Goal: Task Accomplishment & Management: Use online tool/utility

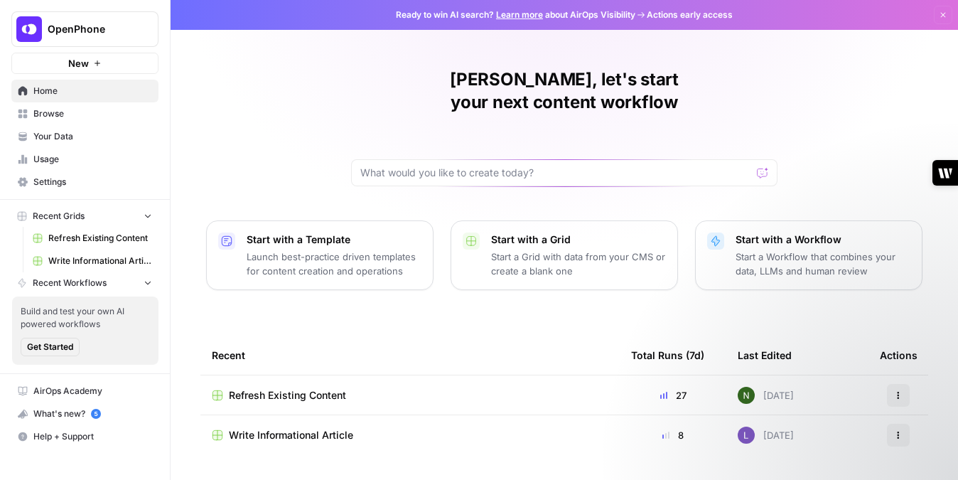
click at [288, 388] on span "Refresh Existing Content" at bounding box center [287, 395] width 117 height 14
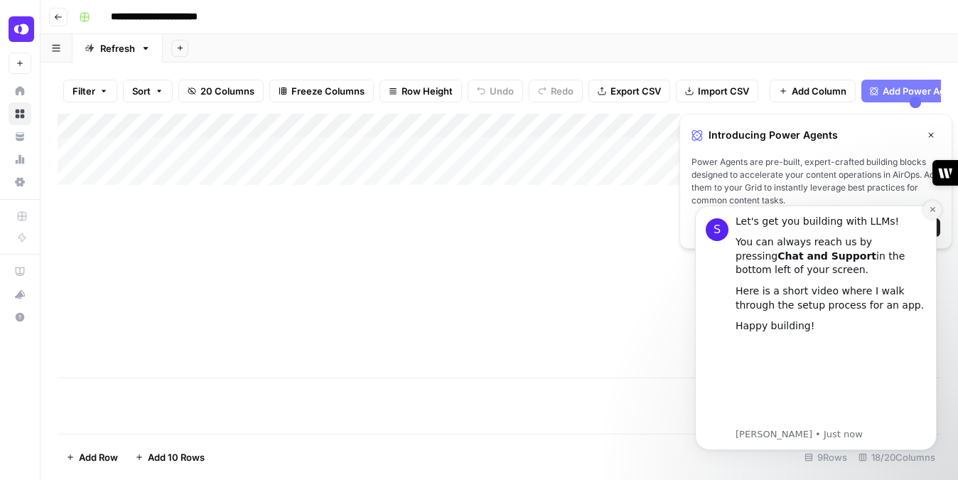
click at [932, 206] on icon "Dismiss notification" at bounding box center [933, 209] width 8 height 8
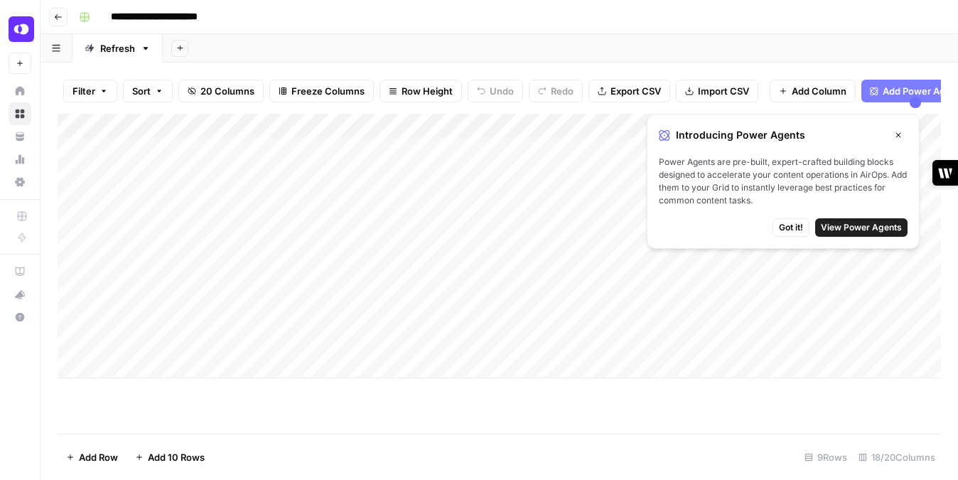
click at [902, 134] on icon "button" at bounding box center [898, 135] width 9 height 9
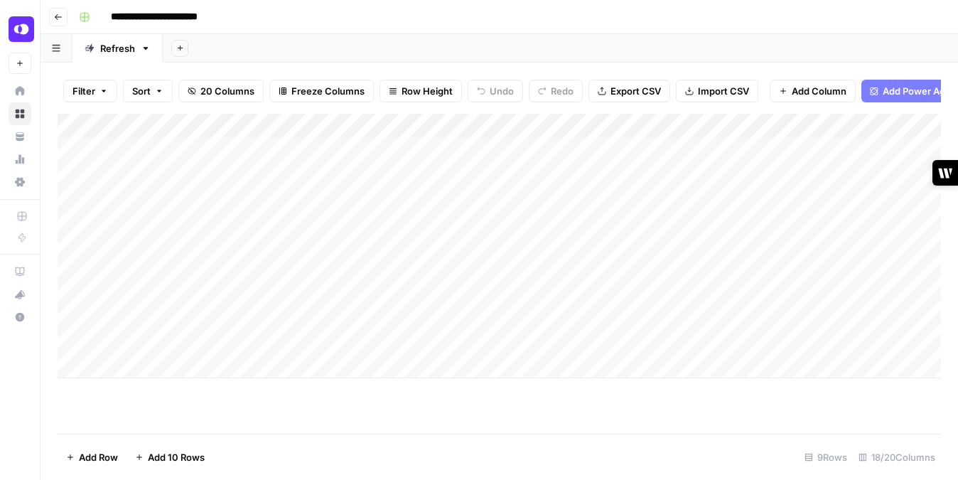
click at [426, 150] on div "Add Column" at bounding box center [499, 246] width 883 height 264
click at [493, 149] on div "Add Column" at bounding box center [499, 246] width 883 height 264
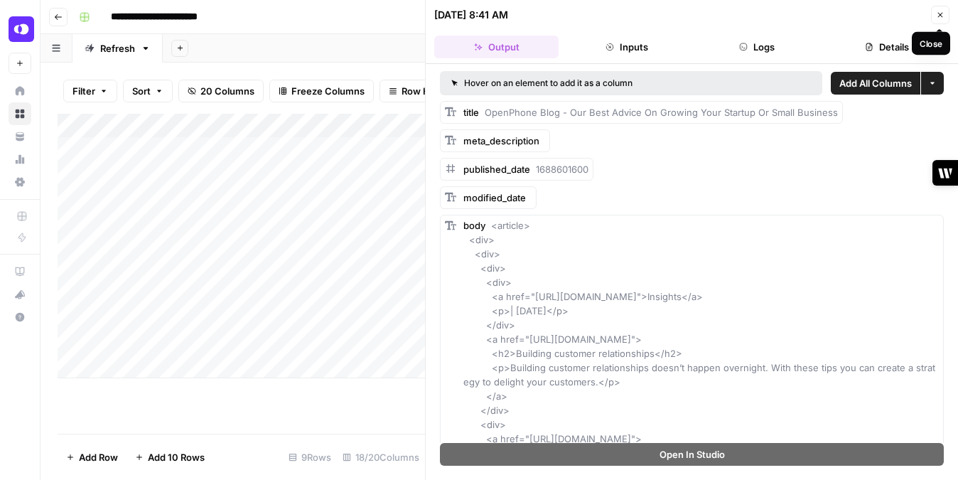
click at [939, 20] on button "Close" at bounding box center [940, 15] width 18 height 18
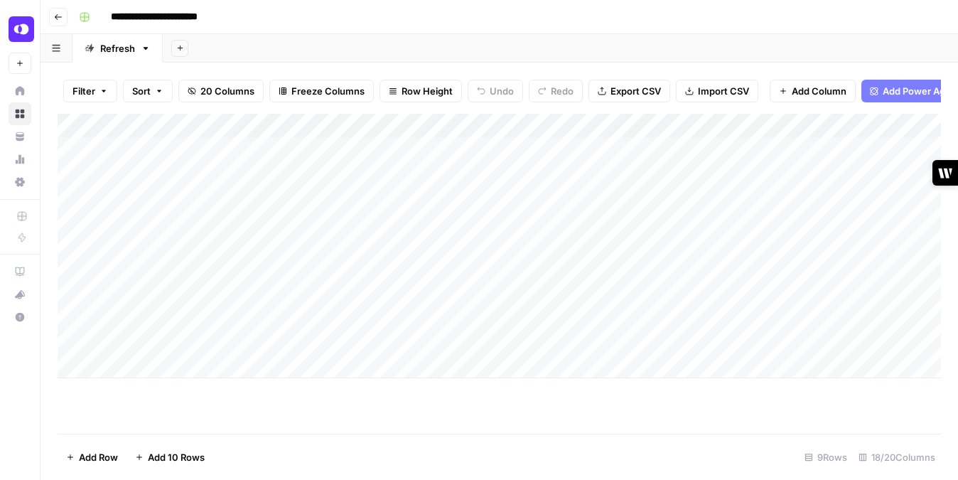
click at [492, 169] on div "Add Column" at bounding box center [499, 246] width 883 height 264
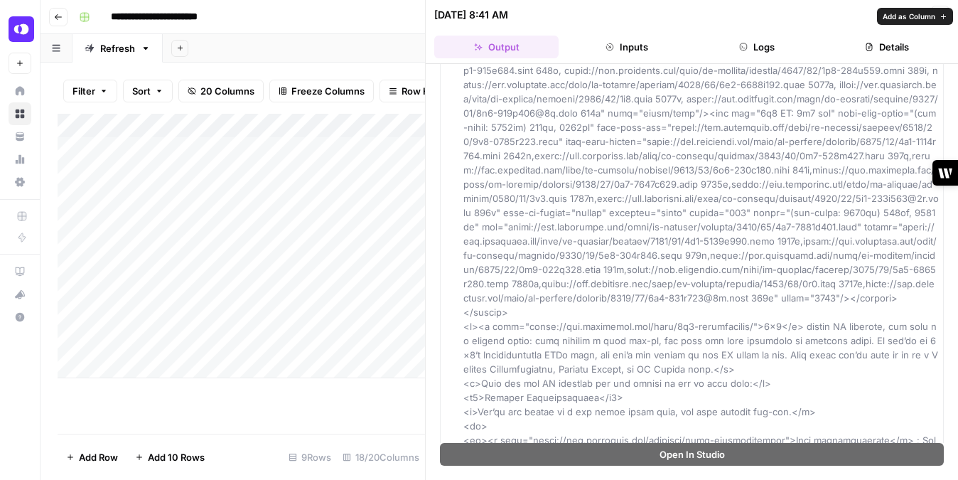
scroll to position [1018, 0]
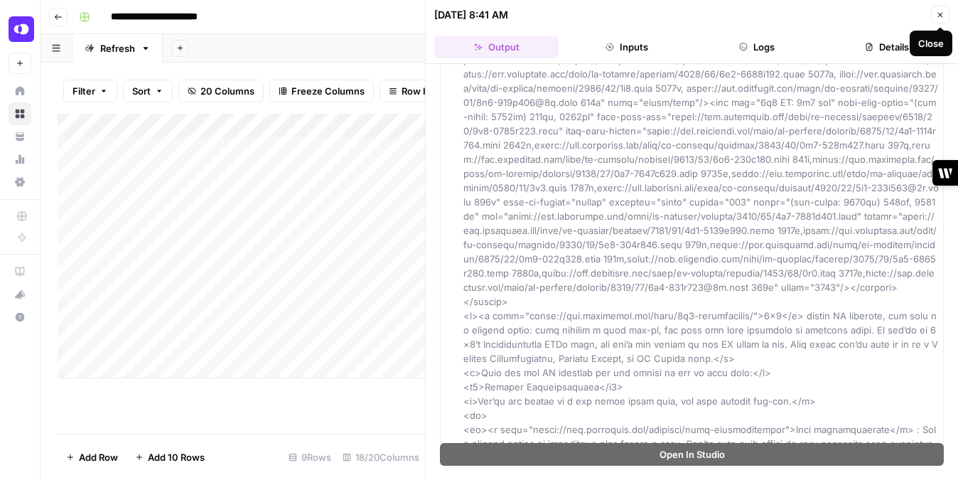
click at [886, 43] on button "Details" at bounding box center [887, 47] width 124 height 23
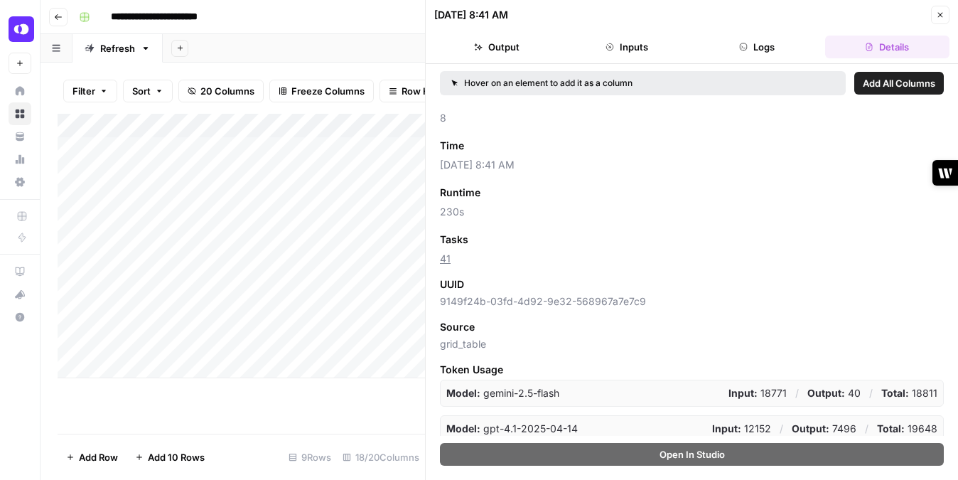
scroll to position [63, 0]
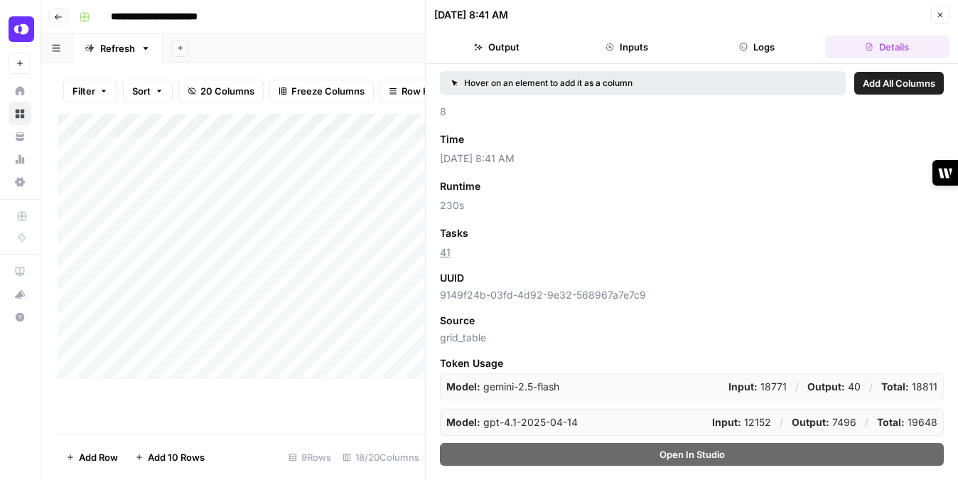
click at [936, 16] on icon "button" at bounding box center [940, 15] width 9 height 9
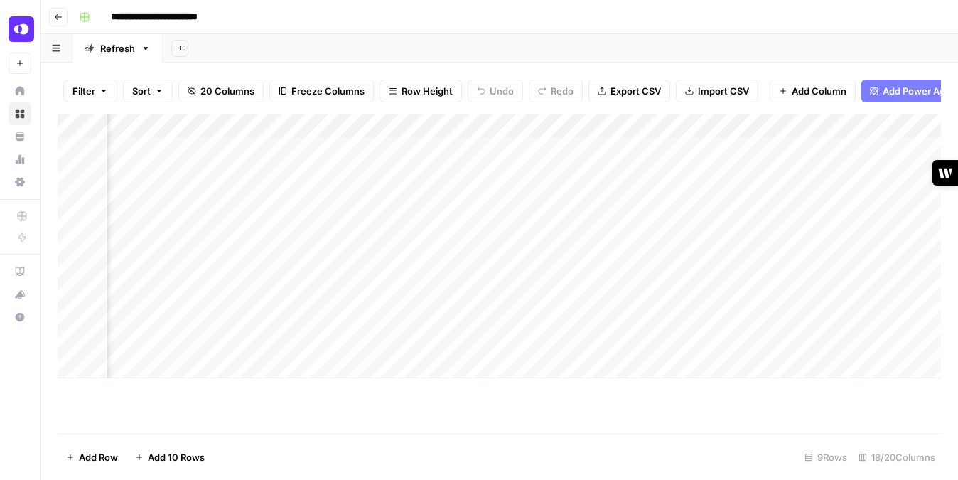
scroll to position [0, 116]
click at [463, 177] on div "Add Column" at bounding box center [499, 246] width 883 height 264
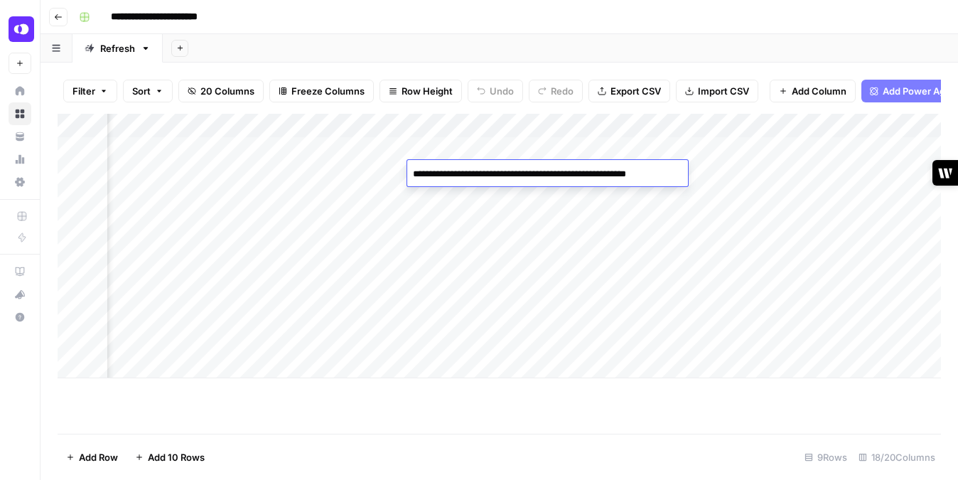
click at [463, 177] on textarea "**********" at bounding box center [545, 174] width 276 height 20
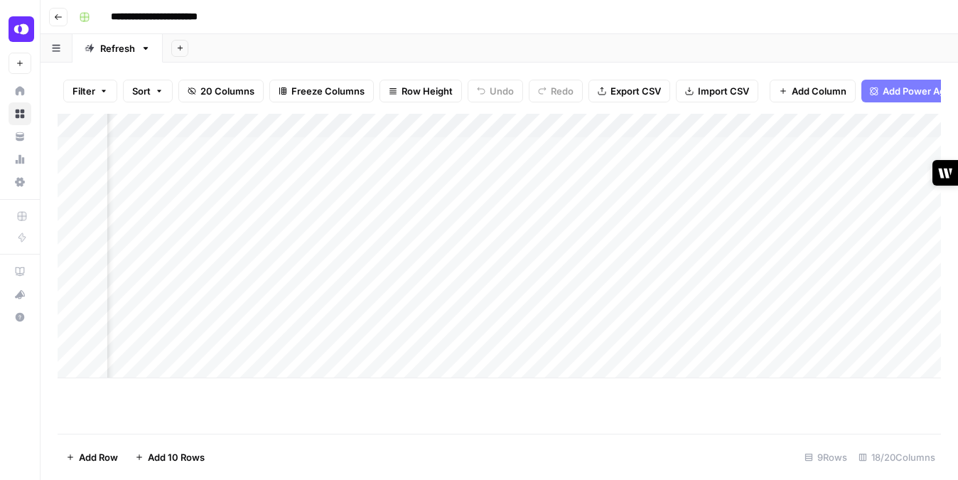
click at [583, 150] on div "Add Column" at bounding box center [499, 246] width 883 height 264
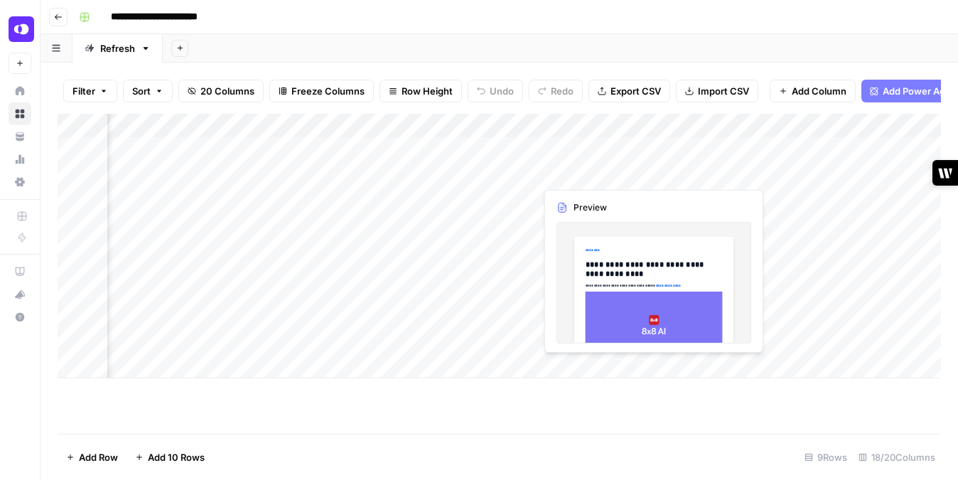
click at [585, 171] on div "Add Column" at bounding box center [499, 246] width 883 height 264
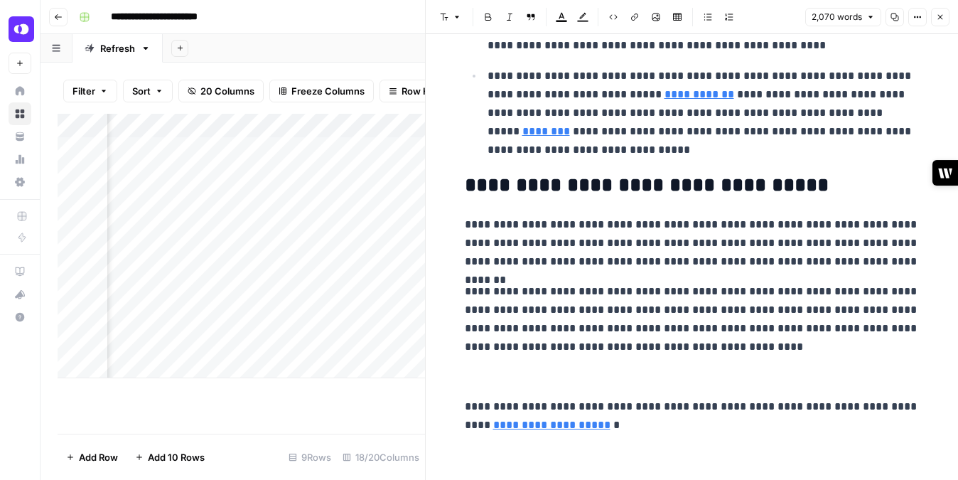
scroll to position [5197, 0]
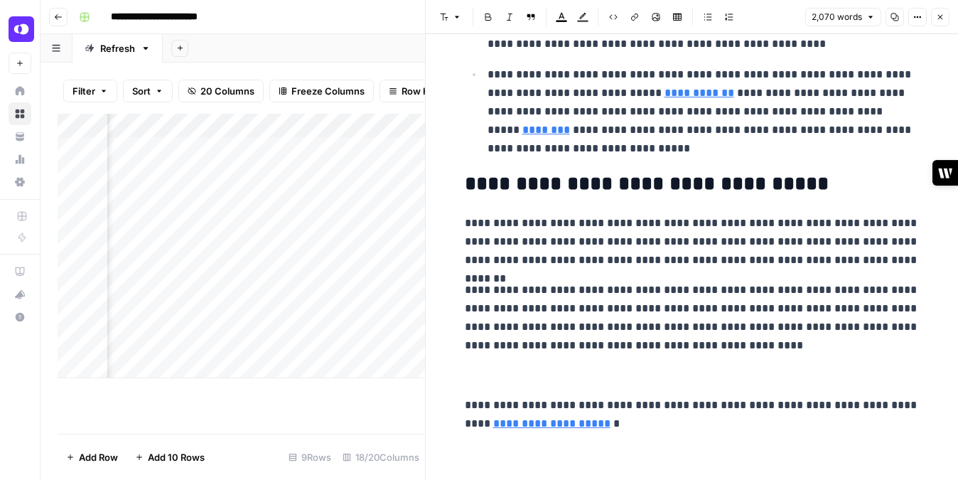
click at [944, 16] on button "Close" at bounding box center [940, 17] width 18 height 18
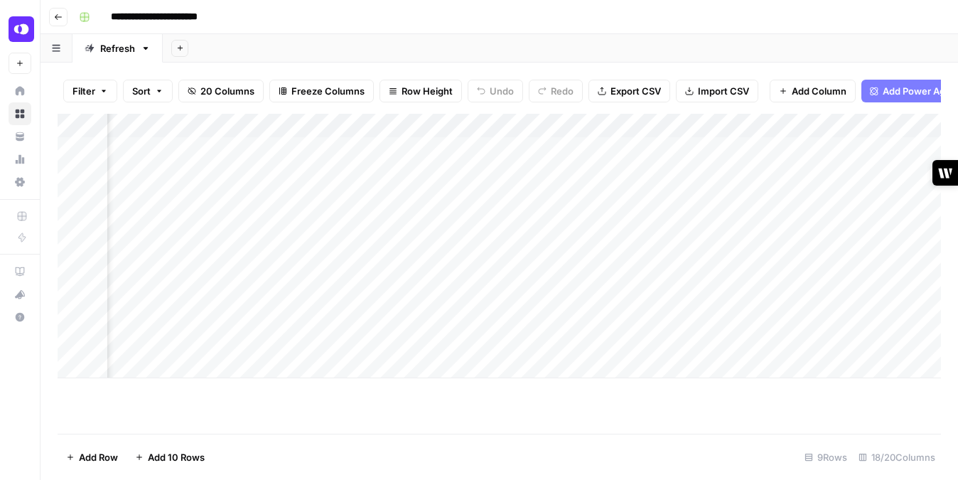
click at [713, 170] on div "Add Column" at bounding box center [499, 246] width 883 height 264
click at [851, 168] on div "Add Column" at bounding box center [499, 246] width 883 height 264
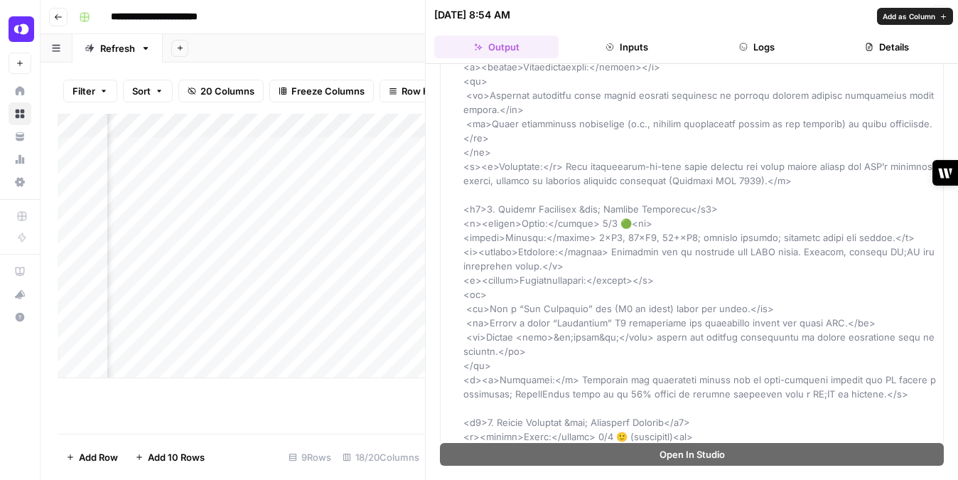
scroll to position [2016, 0]
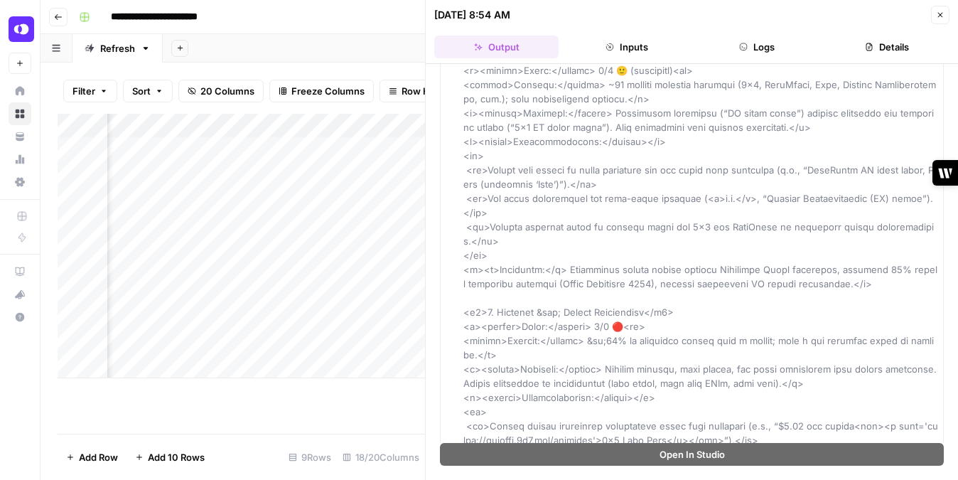
click at [873, 47] on button "Details" at bounding box center [887, 47] width 124 height 23
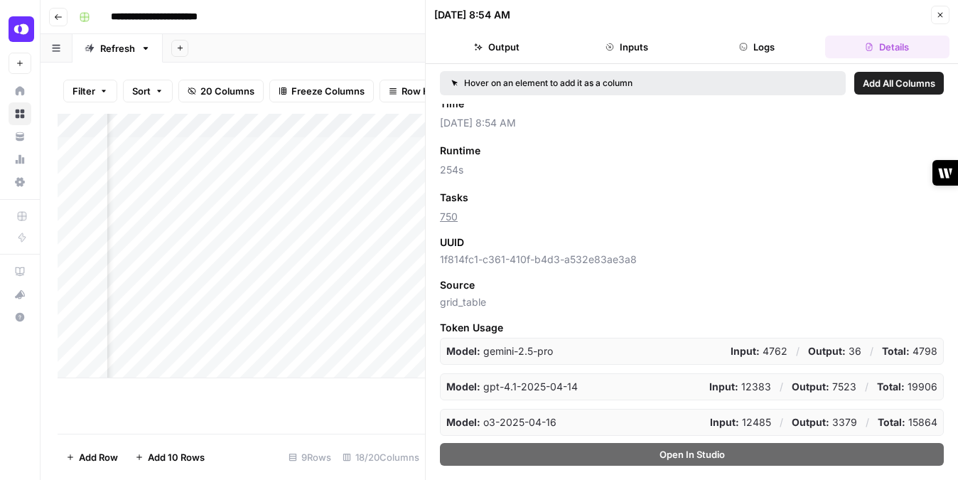
scroll to position [0, 0]
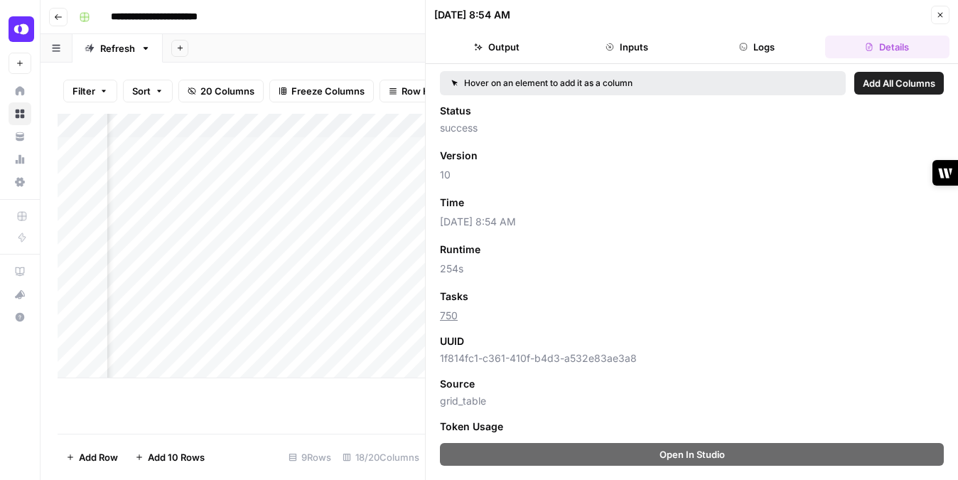
click at [640, 41] on button "Inputs" at bounding box center [626, 47] width 124 height 23
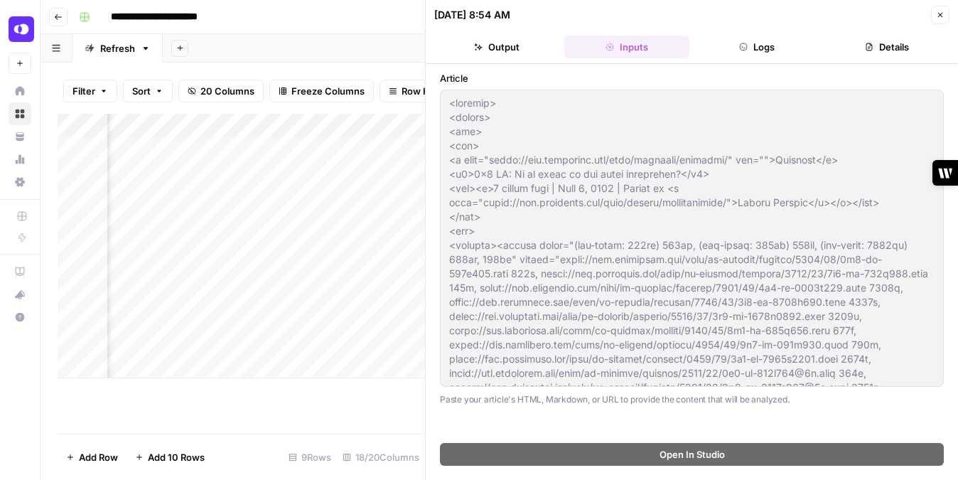
click at [507, 46] on button "Output" at bounding box center [496, 47] width 124 height 23
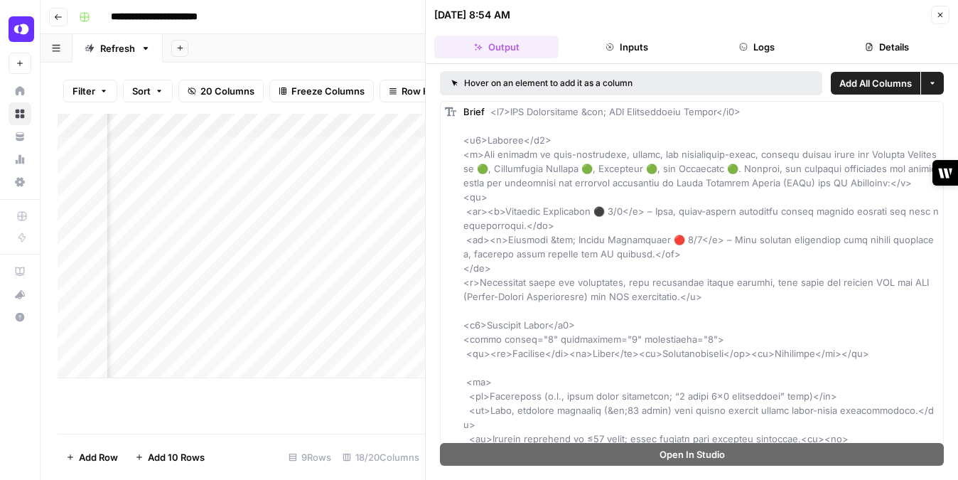
click at [945, 16] on button "Close" at bounding box center [940, 15] width 18 height 18
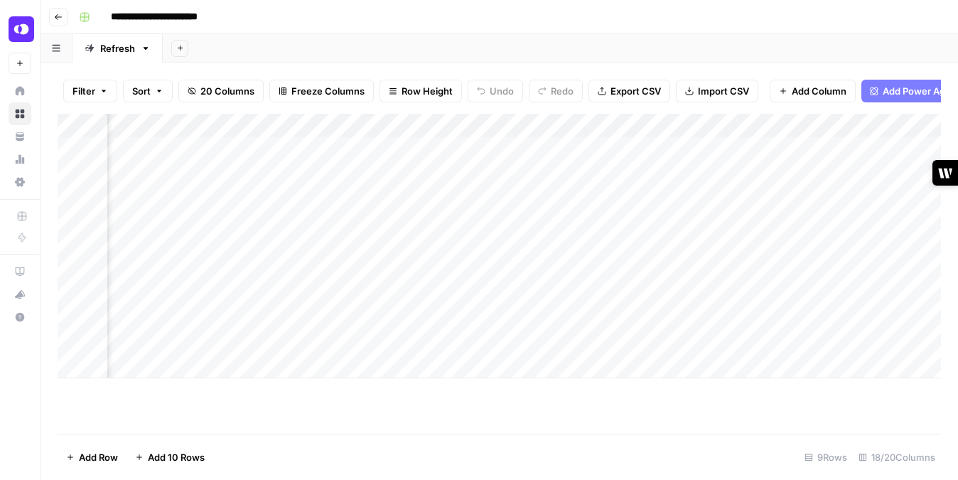
scroll to position [0, 544]
click at [782, 176] on div "Add Column" at bounding box center [499, 246] width 883 height 264
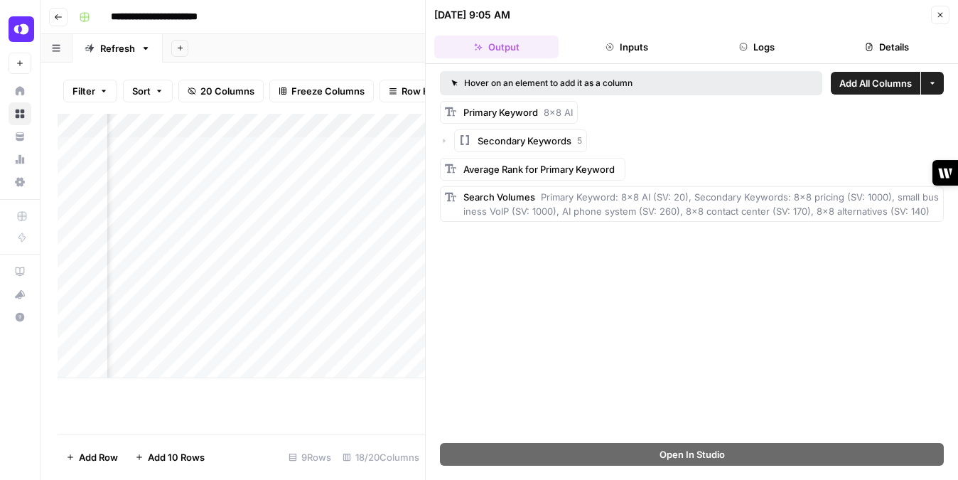
click at [885, 38] on button "Details" at bounding box center [887, 47] width 124 height 23
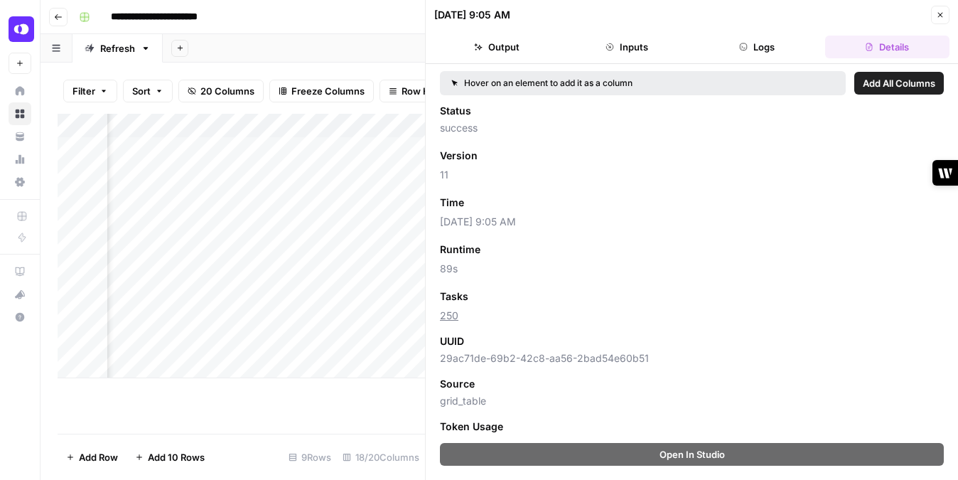
click at [944, 11] on button "Close" at bounding box center [940, 15] width 18 height 18
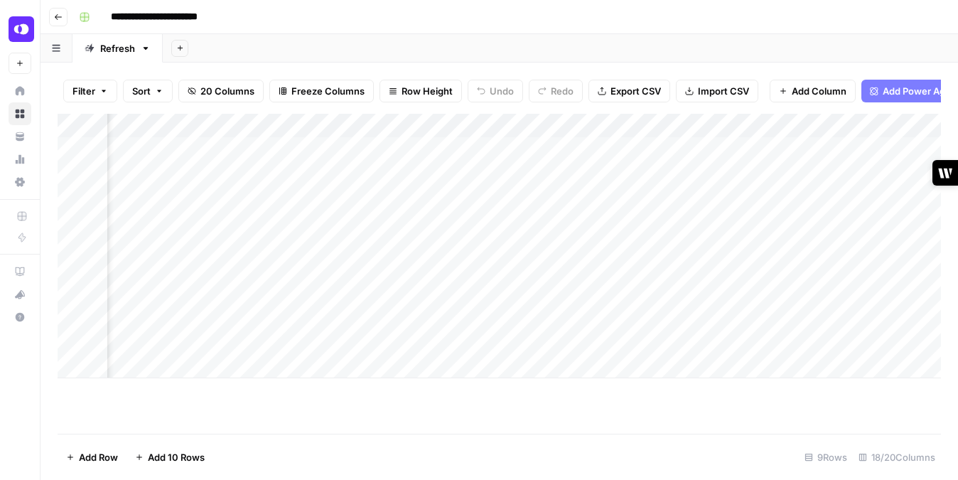
scroll to position [0, 1356]
click at [689, 171] on div "Add Column" at bounding box center [499, 246] width 883 height 264
click at [831, 167] on div "Add Column" at bounding box center [499, 246] width 883 height 264
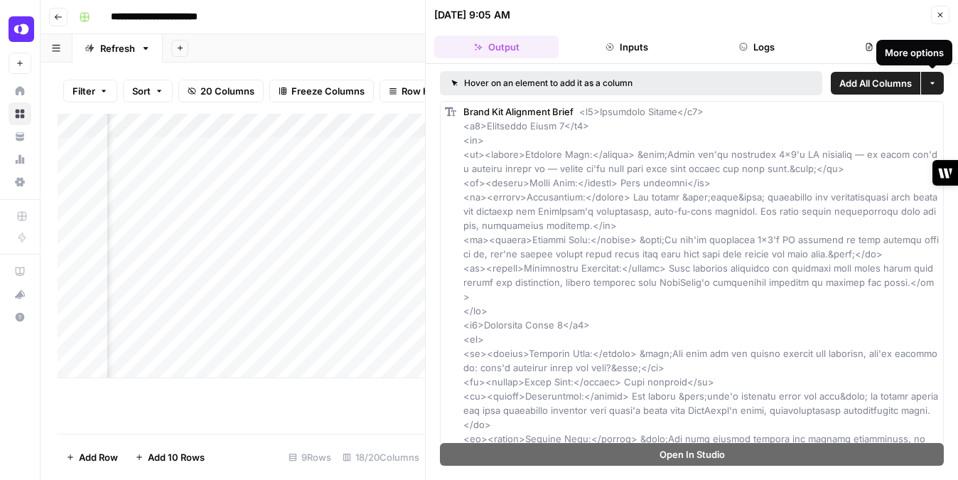
click at [871, 44] on icon "button" at bounding box center [869, 47] width 9 height 9
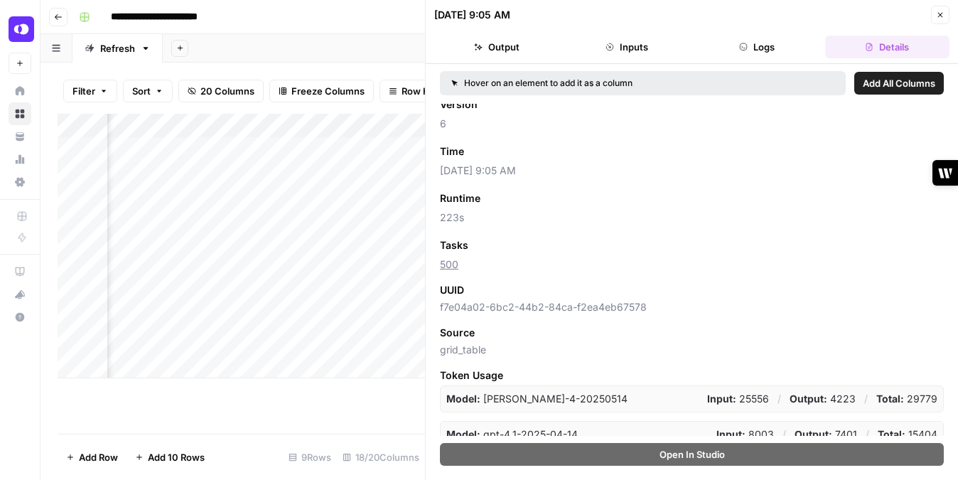
scroll to position [63, 0]
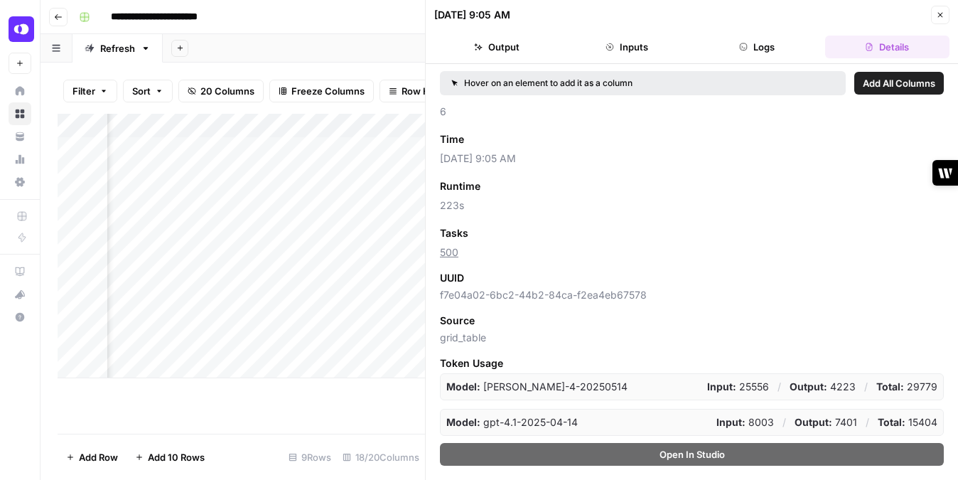
click at [642, 52] on button "Inputs" at bounding box center [626, 47] width 124 height 23
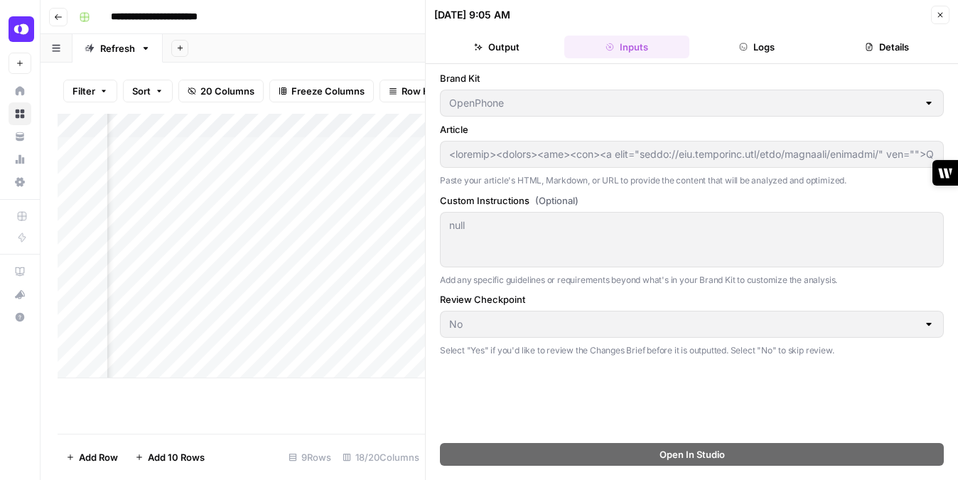
click at [934, 9] on button "Close" at bounding box center [940, 15] width 18 height 18
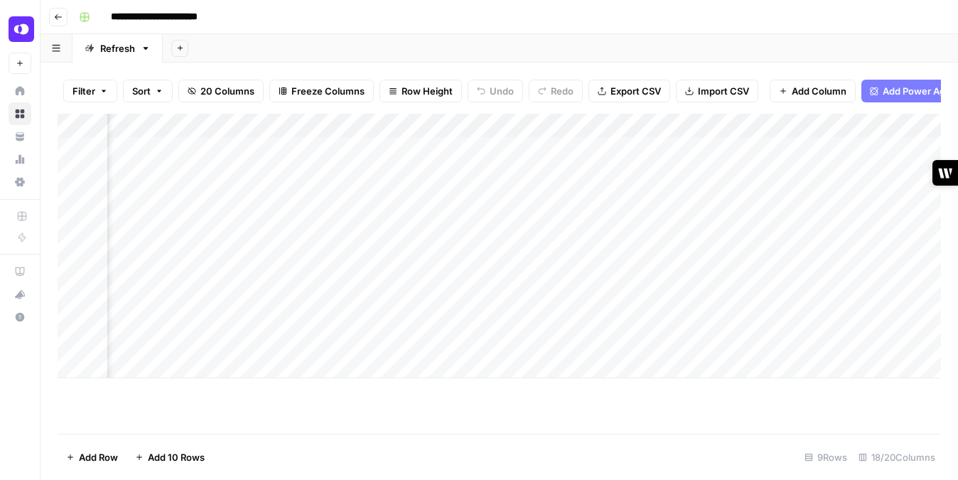
scroll to position [0, 1543]
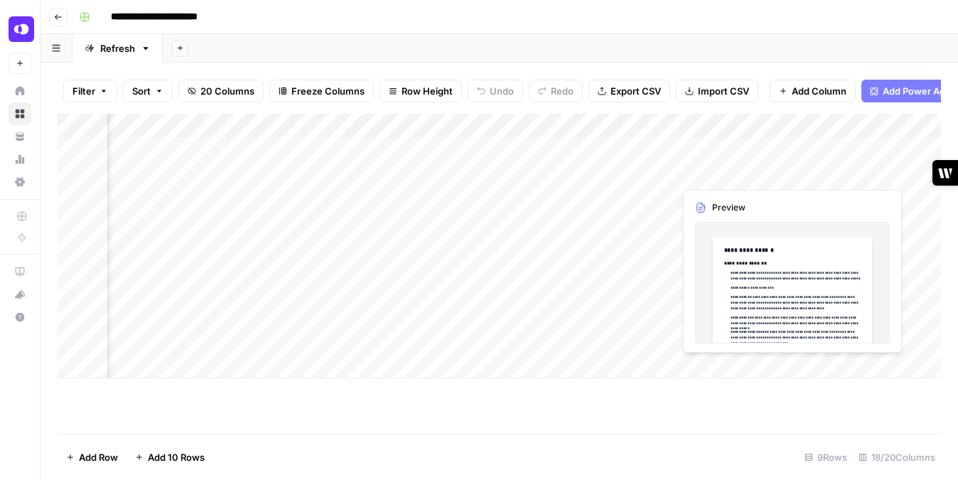
click at [723, 171] on div "Add Column" at bounding box center [499, 246] width 883 height 264
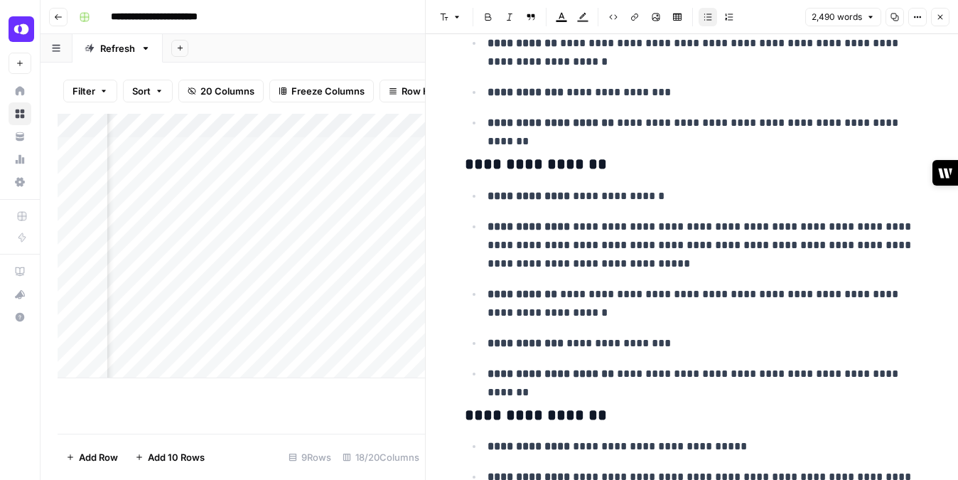
scroll to position [3574, 0]
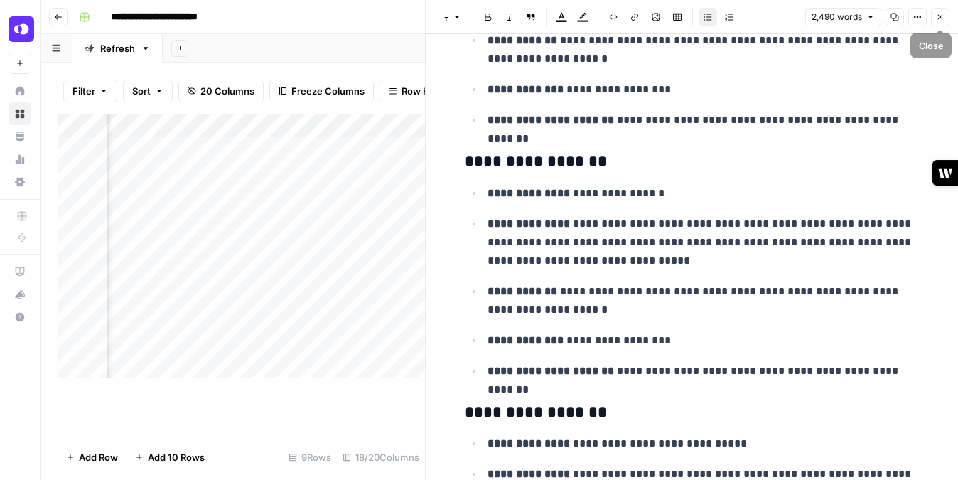
click at [934, 16] on button "Close" at bounding box center [940, 17] width 18 height 18
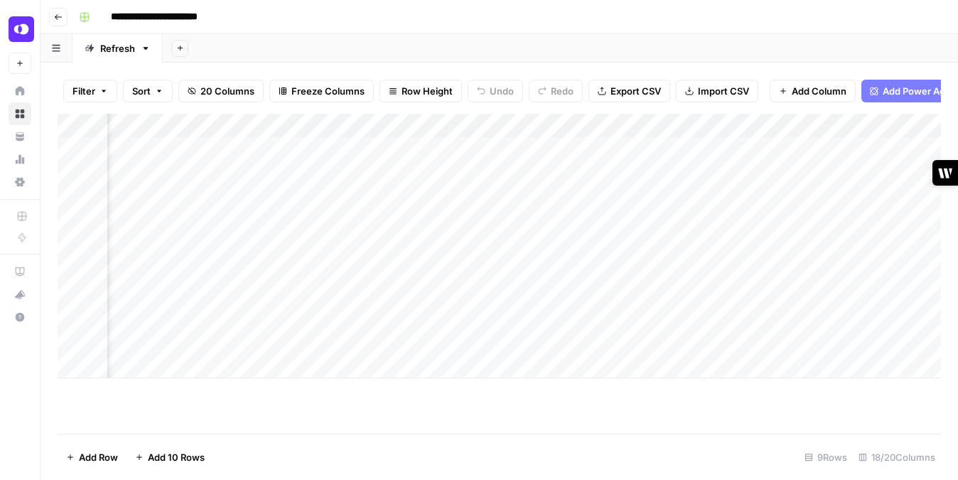
scroll to position [0, 2038]
click at [414, 168] on div "Add Column" at bounding box center [499, 246] width 883 height 264
click at [846, 315] on div "Add Column" at bounding box center [499, 246] width 883 height 264
click at [838, 291] on div "Add Column" at bounding box center [499, 246] width 883 height 264
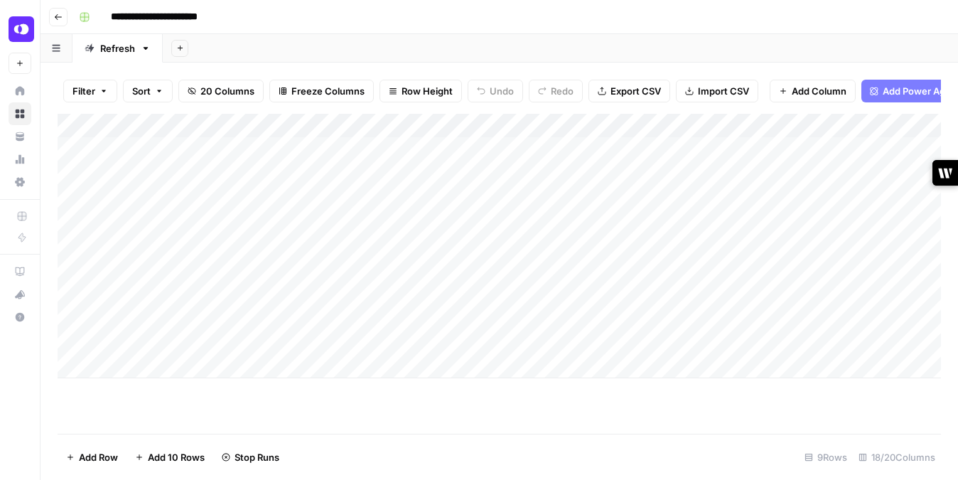
click at [873, 340] on div "Add Column" at bounding box center [499, 246] width 883 height 264
click at [813, 290] on div "Add Column" at bounding box center [499, 246] width 883 height 264
click at [743, 242] on div "Add Column" at bounding box center [499, 246] width 883 height 264
click at [788, 242] on div "Add Column" at bounding box center [499, 246] width 883 height 264
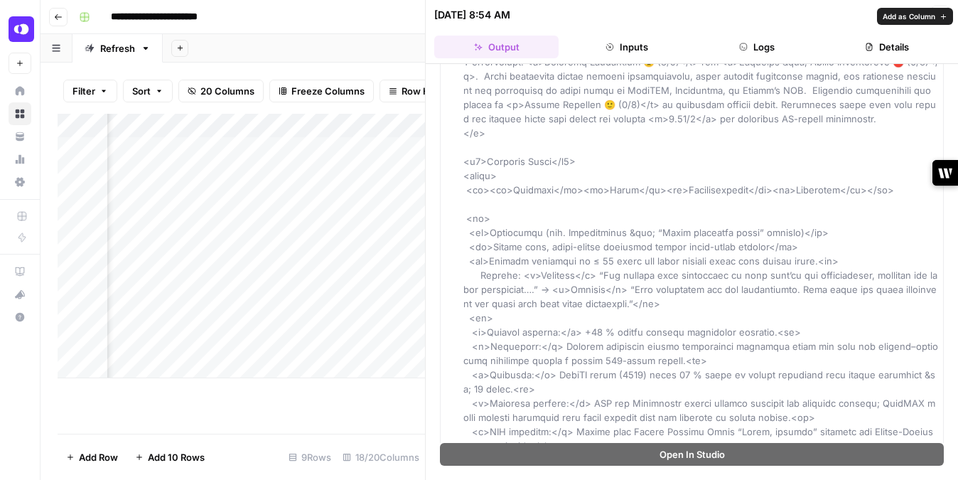
scroll to position [275, 0]
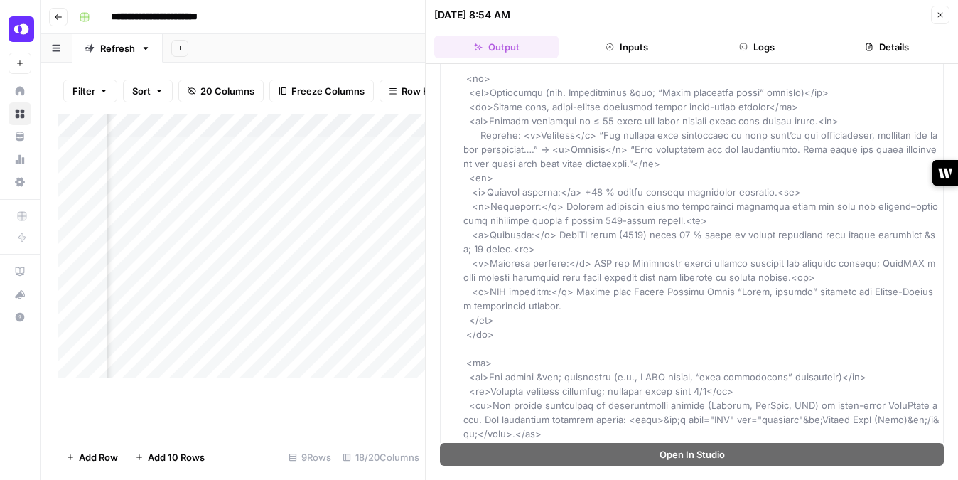
click at [375, 42] on div "Add Sheet" at bounding box center [560, 48] width 795 height 28
click at [941, 18] on icon "button" at bounding box center [940, 15] width 9 height 9
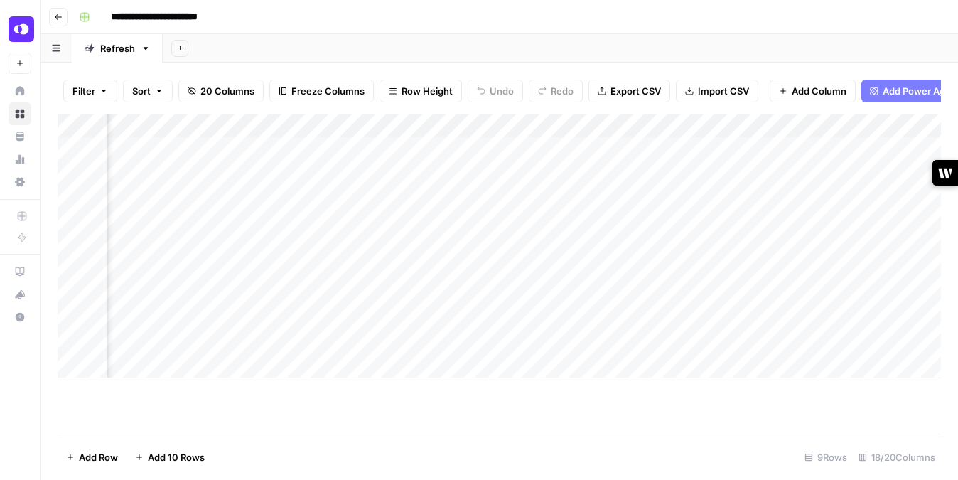
scroll to position [0, 425]
click at [906, 245] on div "Add Column" at bounding box center [499, 246] width 883 height 264
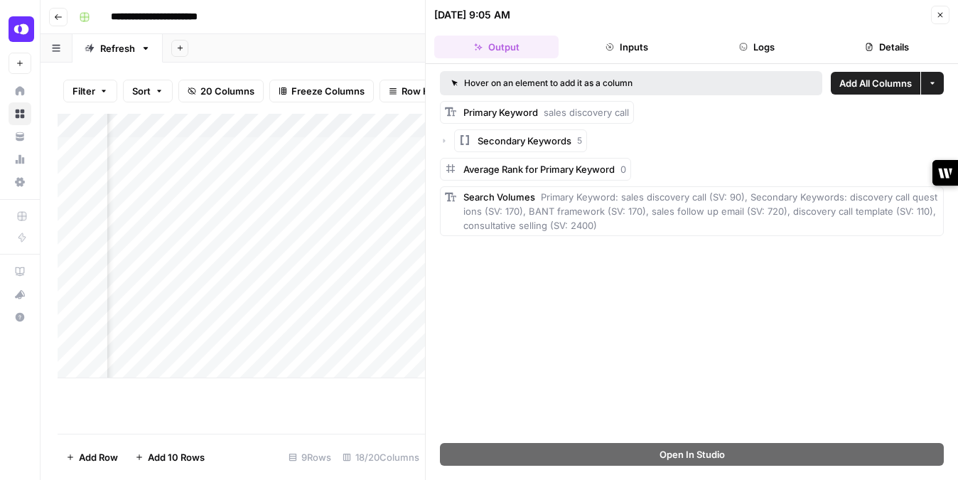
click at [936, 14] on icon "button" at bounding box center [940, 15] width 9 height 9
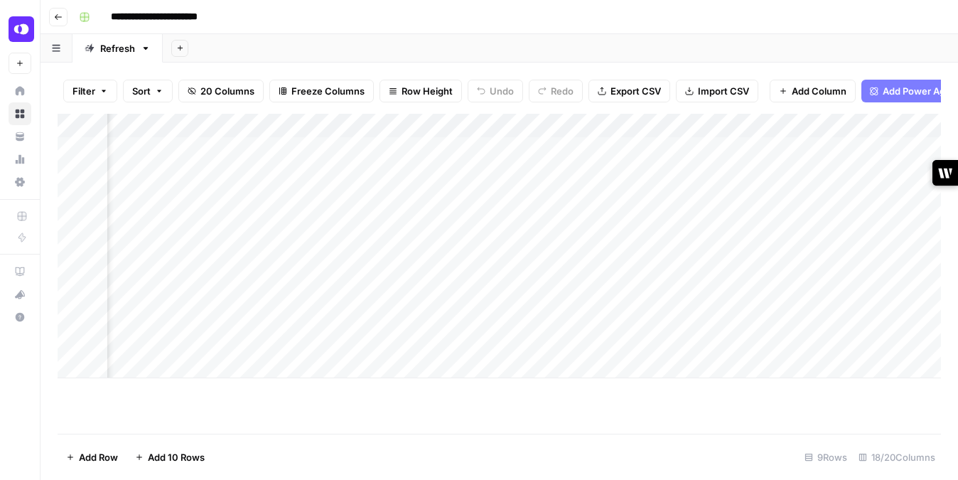
scroll to position [0, 880]
click at [516, 242] on div "Add Column" at bounding box center [499, 246] width 883 height 264
click at [504, 244] on textarea "**********" at bounding box center [592, 247] width 227 height 20
drag, startPoint x: 512, startPoint y: 244, endPoint x: 441, endPoint y: 219, distance: 75.5
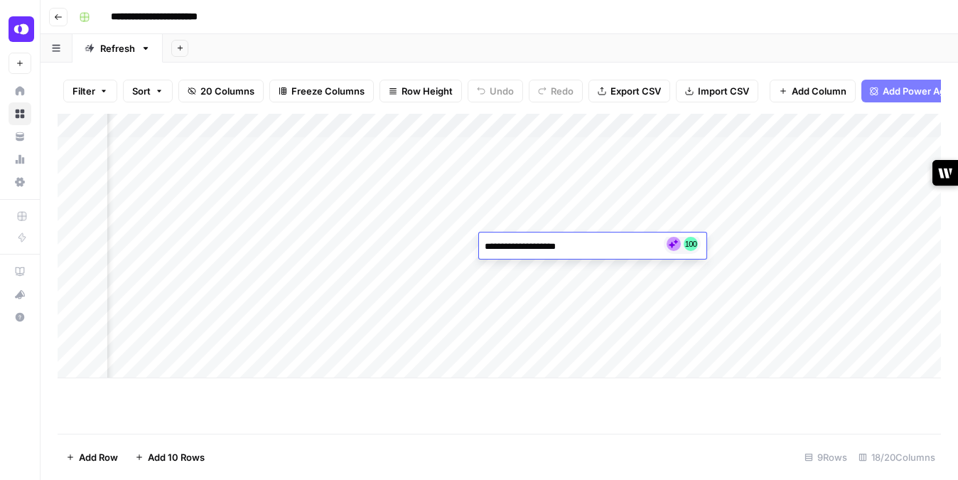
click at [441, 219] on body "**********" at bounding box center [479, 240] width 958 height 480
type textarea "**********"
click at [615, 280] on div "Add Column" at bounding box center [499, 246] width 883 height 264
click at [500, 243] on div "Add Column" at bounding box center [499, 246] width 883 height 264
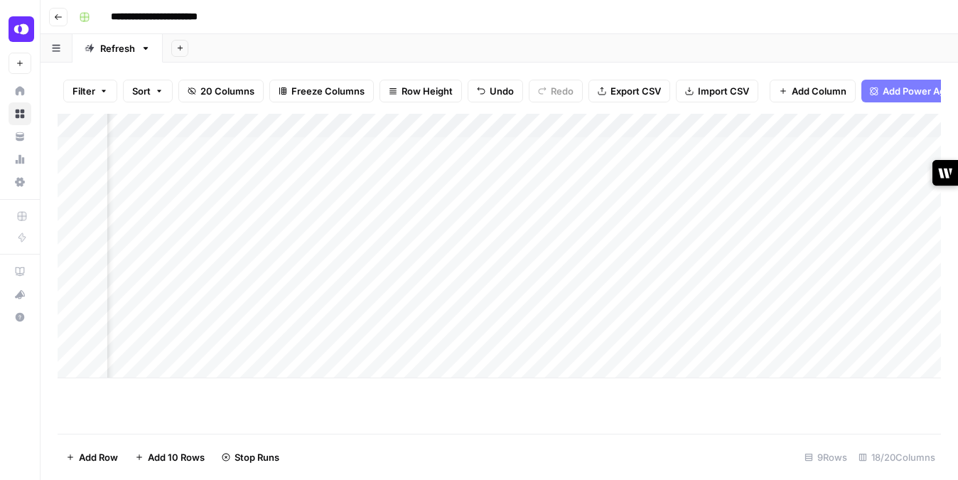
scroll to position [0, 1386]
click at [800, 243] on div "Add Column" at bounding box center [499, 246] width 883 height 264
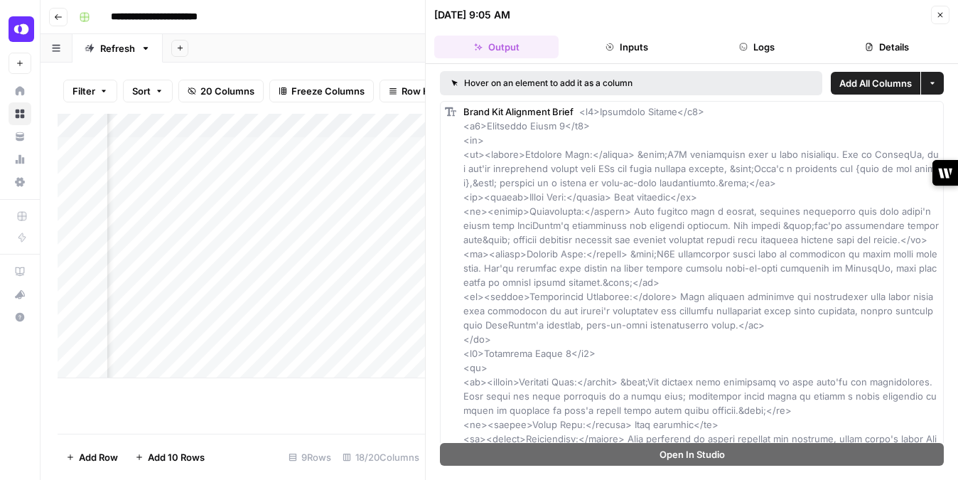
click at [939, 17] on icon "button" at bounding box center [940, 15] width 9 height 9
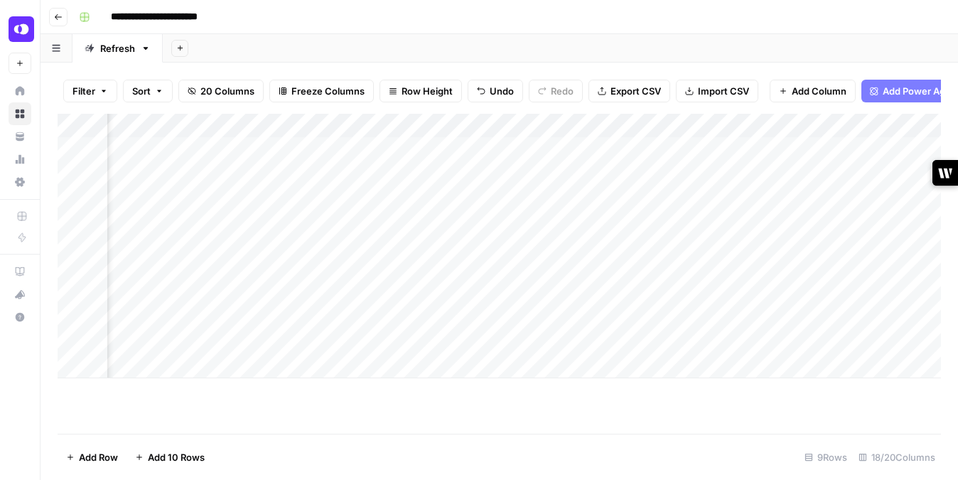
scroll to position [0, 1614]
click at [718, 241] on div "Add Column" at bounding box center [499, 246] width 883 height 264
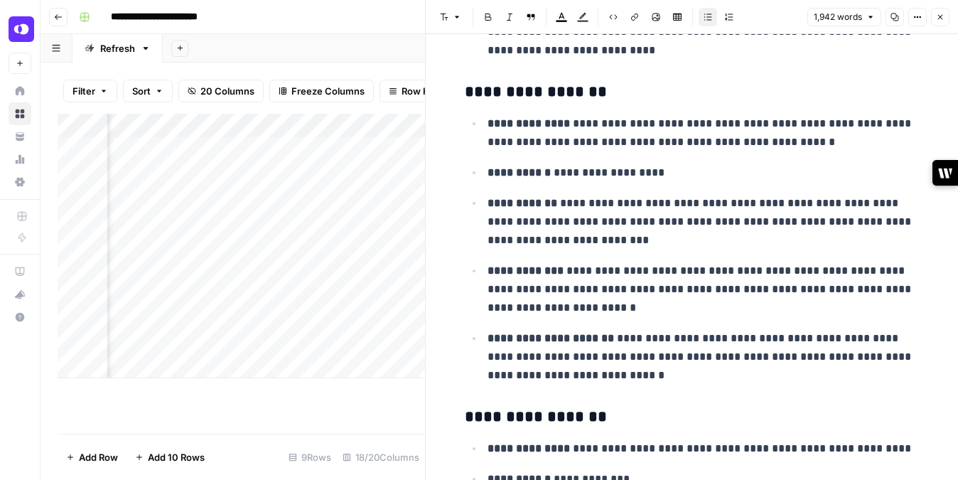
scroll to position [1440, 0]
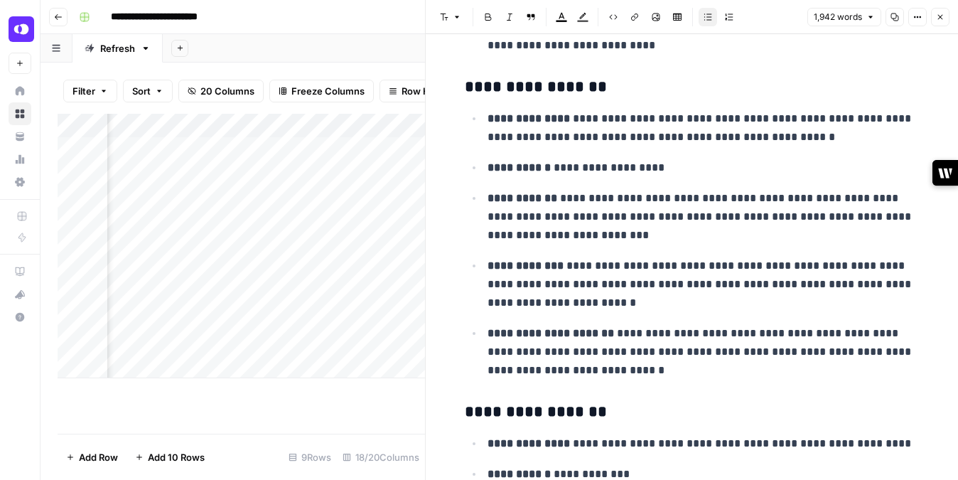
click at [937, 21] on icon "button" at bounding box center [940, 17] width 9 height 9
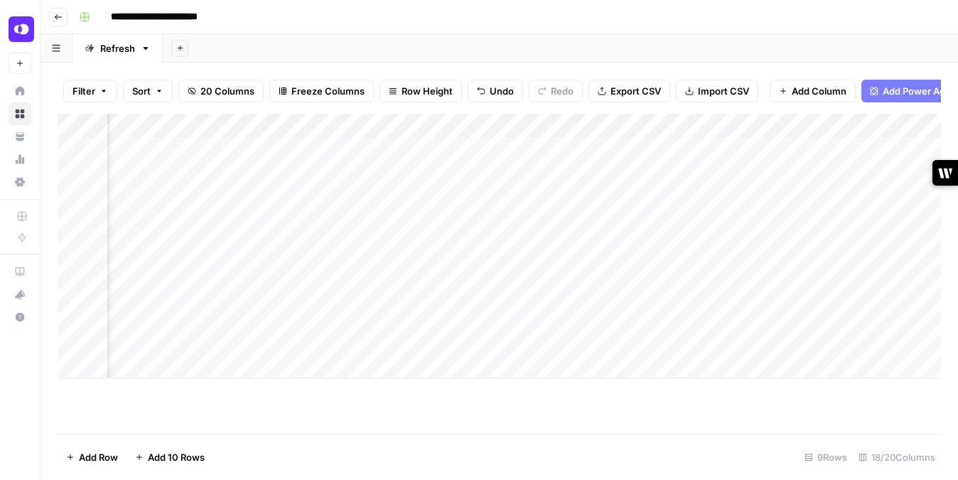
scroll to position [0, 465]
click at [647, 269] on div "Add Column" at bounding box center [499, 246] width 883 height 264
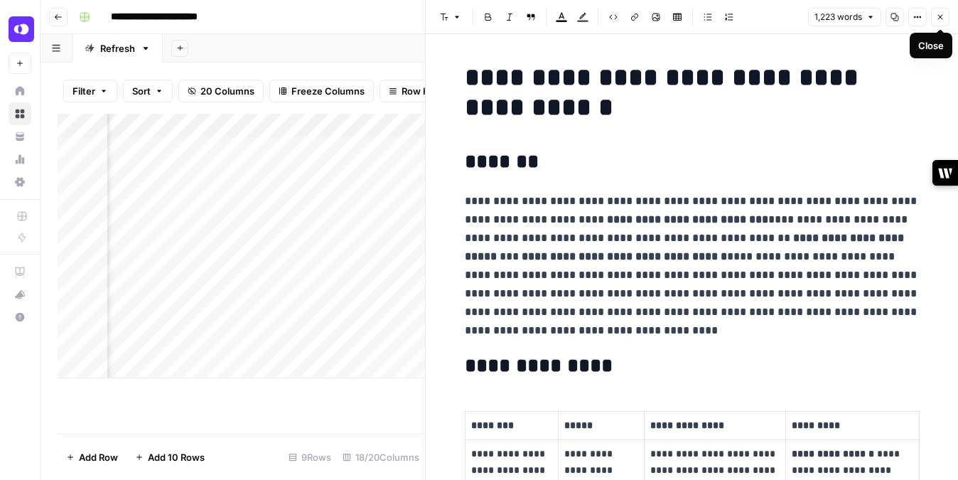
click at [933, 16] on button "Close" at bounding box center [940, 17] width 18 height 18
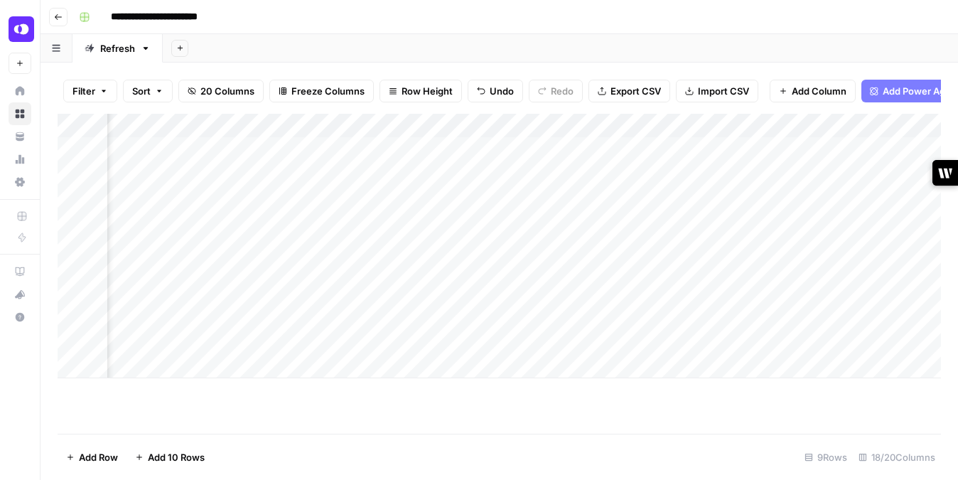
scroll to position [0, 296]
click at [819, 171] on div "Add Column" at bounding box center [499, 246] width 883 height 264
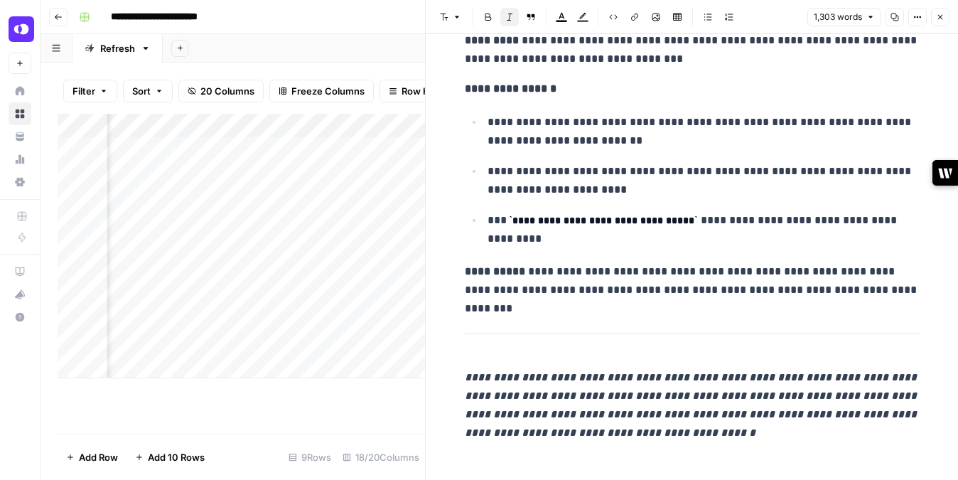
scroll to position [4661, 0]
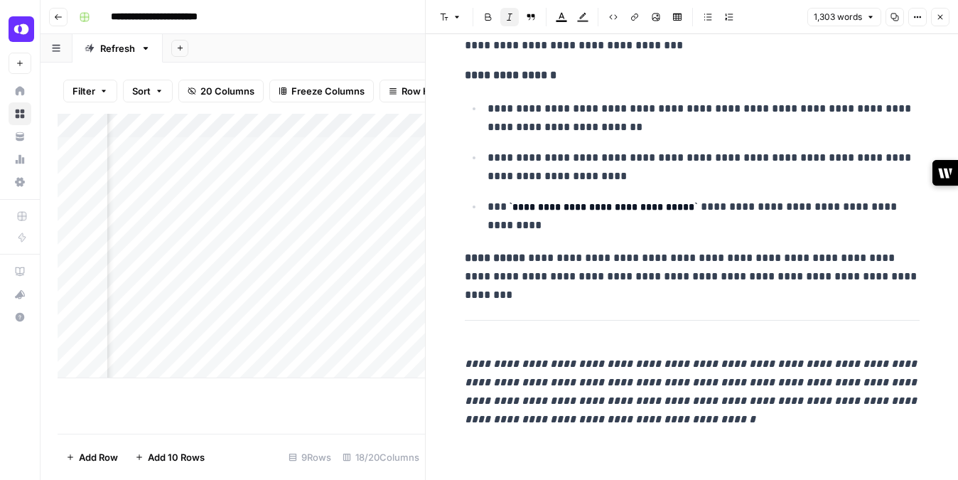
click at [942, 21] on button "Close" at bounding box center [940, 17] width 18 height 18
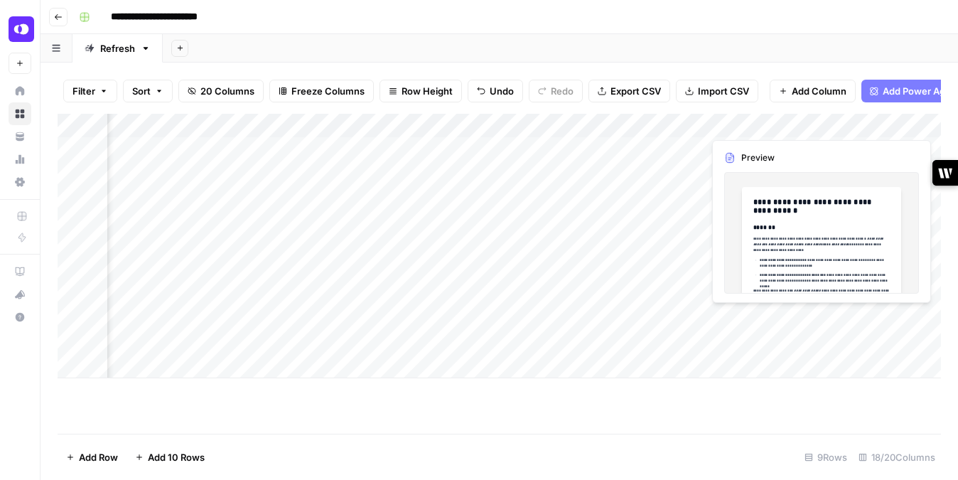
click at [817, 315] on div "Add Column" at bounding box center [499, 246] width 883 height 264
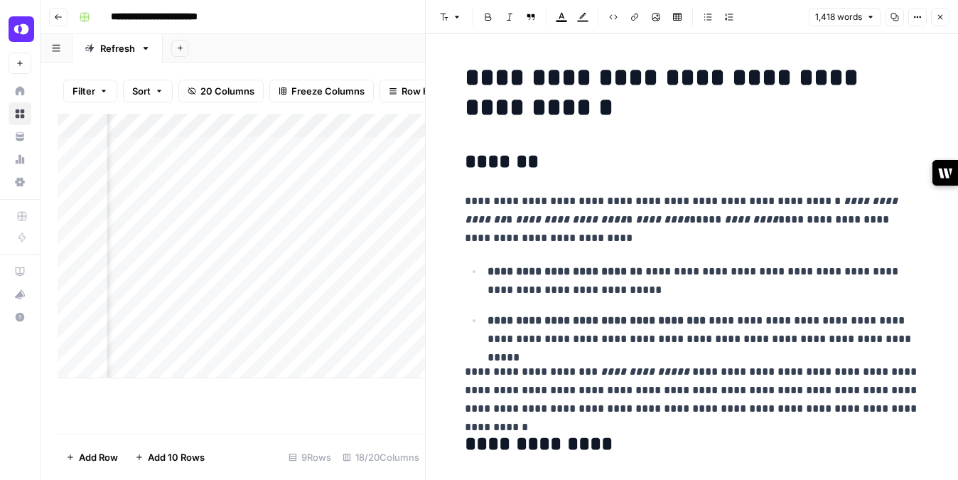
click at [937, 15] on icon "button" at bounding box center [940, 17] width 9 height 9
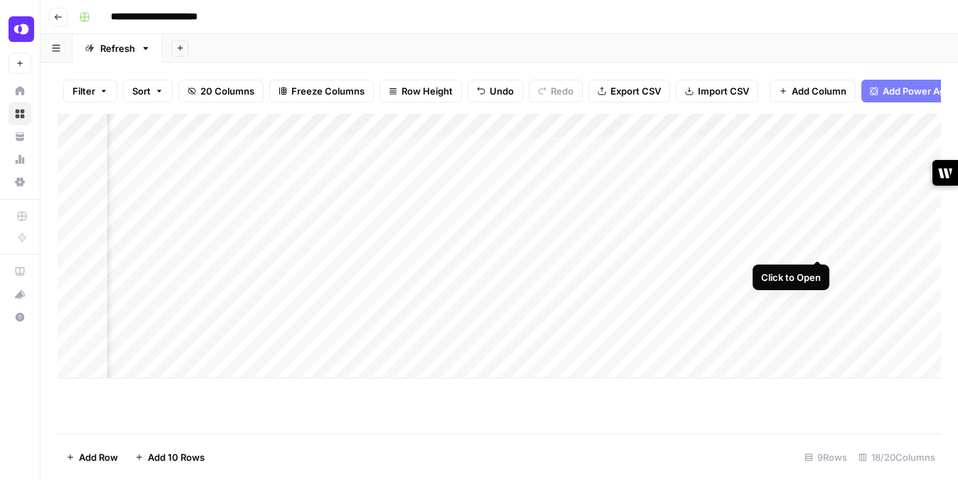
click at [813, 243] on div "Add Column" at bounding box center [499, 246] width 883 height 264
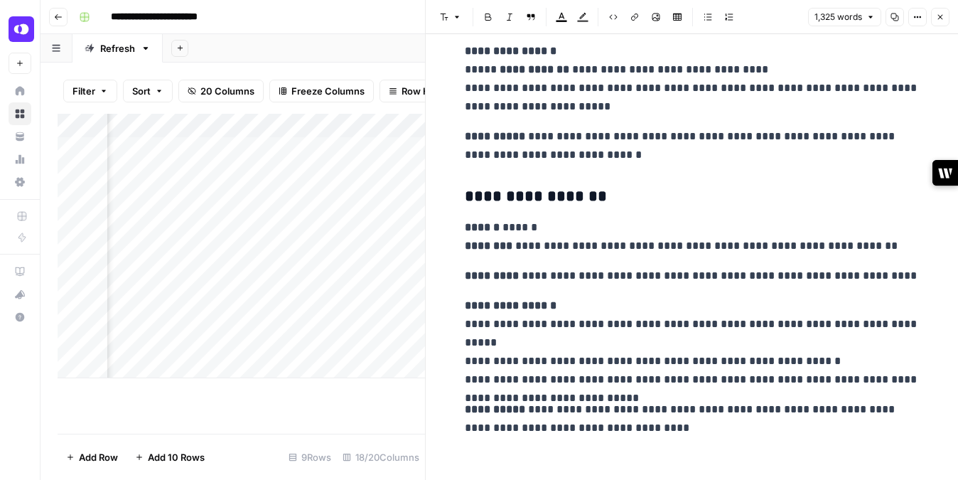
scroll to position [4733, 0]
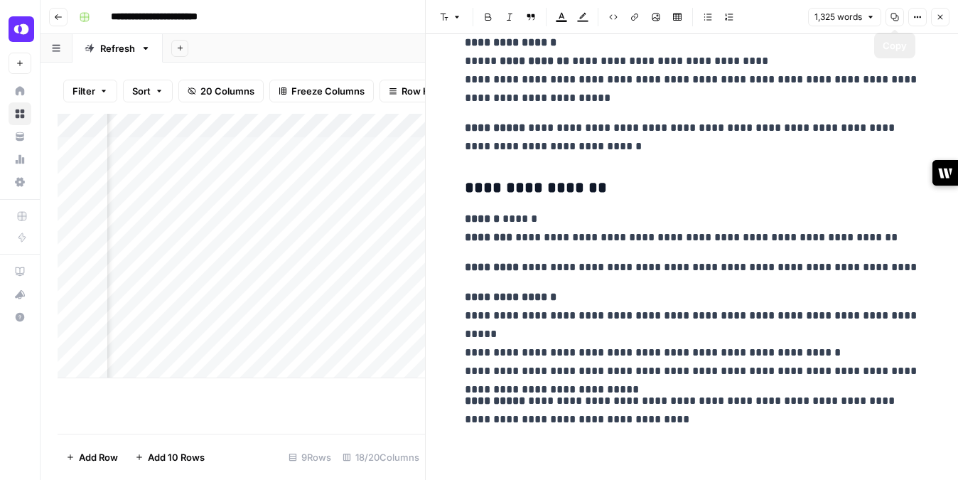
click at [941, 18] on icon "button" at bounding box center [940, 17] width 5 height 5
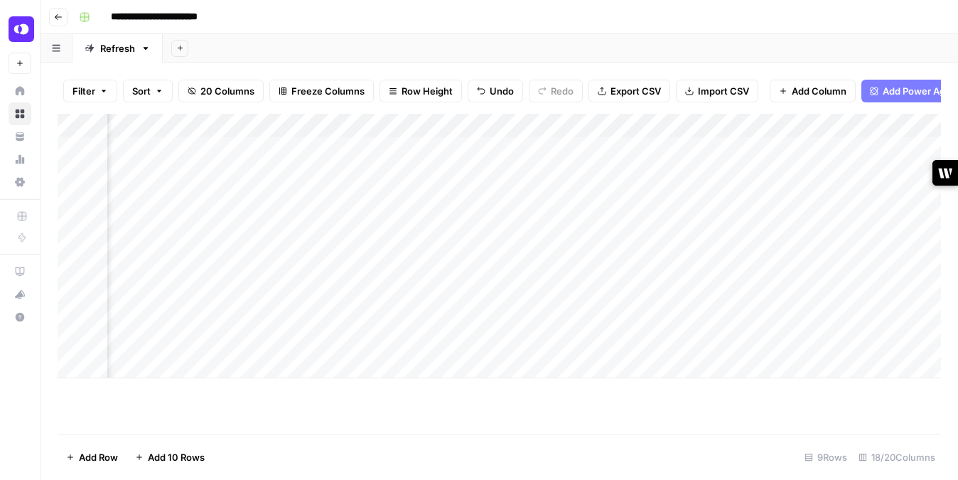
scroll to position [0, 1121]
click at [707, 244] on div "Add Column" at bounding box center [499, 246] width 883 height 264
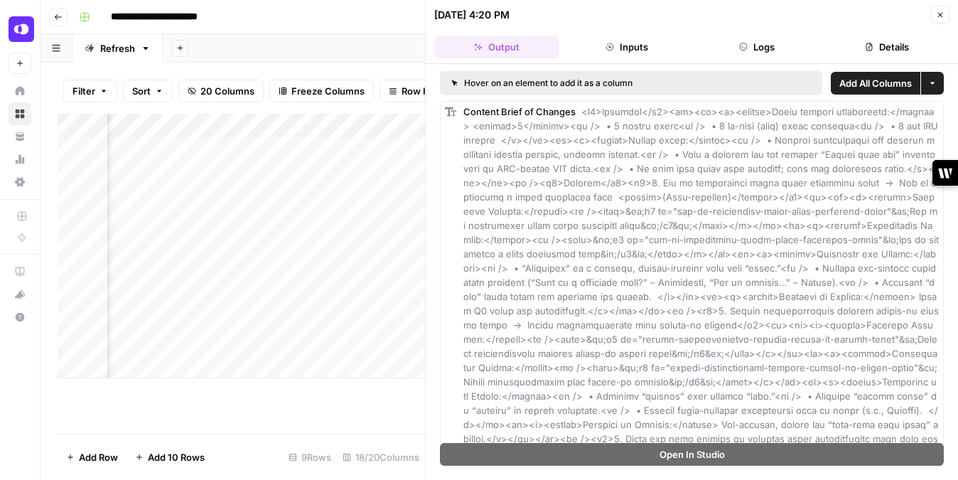
click at [940, 16] on icon "button" at bounding box center [940, 15] width 9 height 9
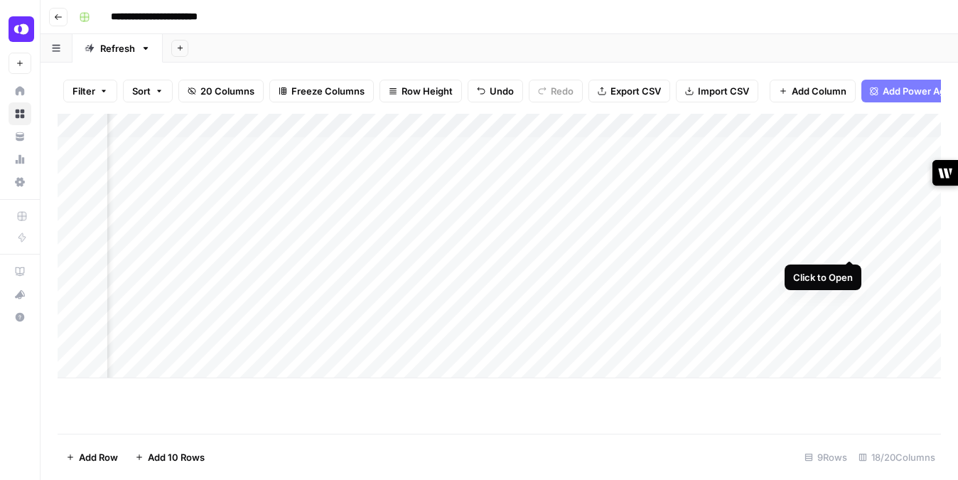
click at [846, 247] on div "Add Column" at bounding box center [499, 246] width 883 height 264
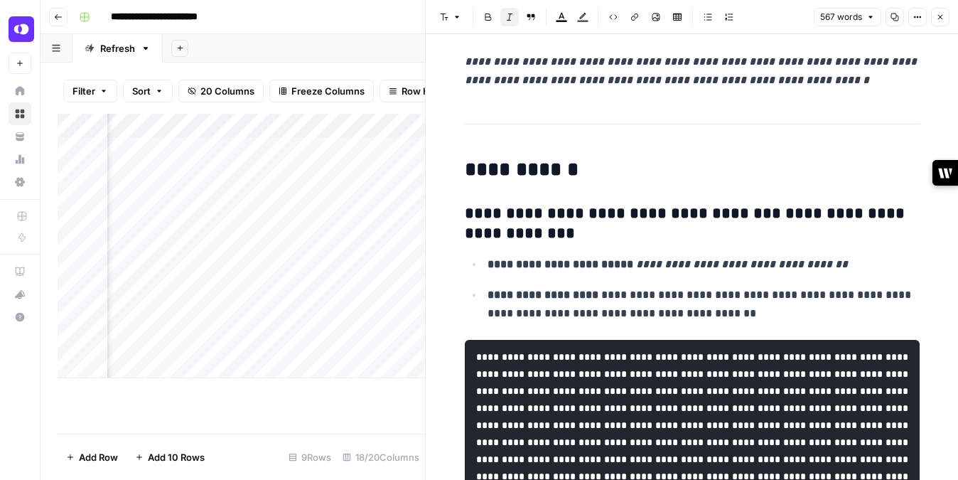
scroll to position [1427, 0]
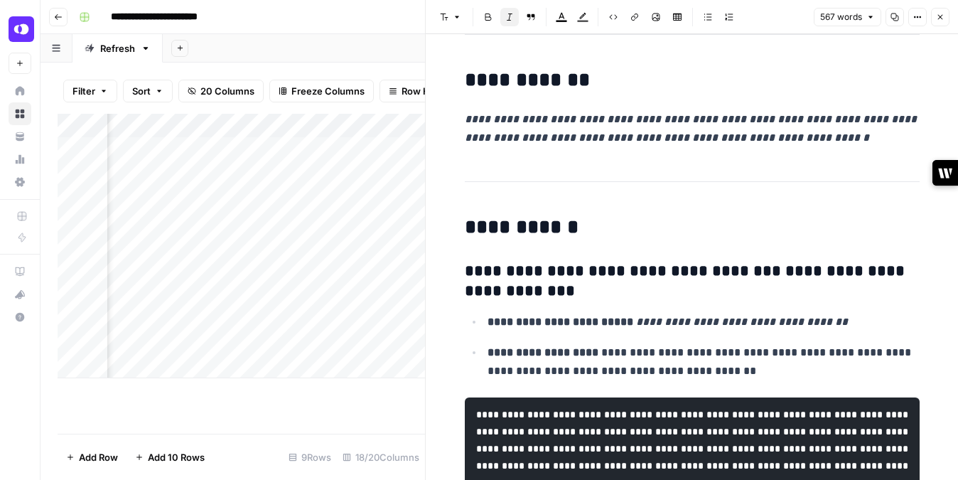
click at [934, 16] on button "Close" at bounding box center [940, 17] width 18 height 18
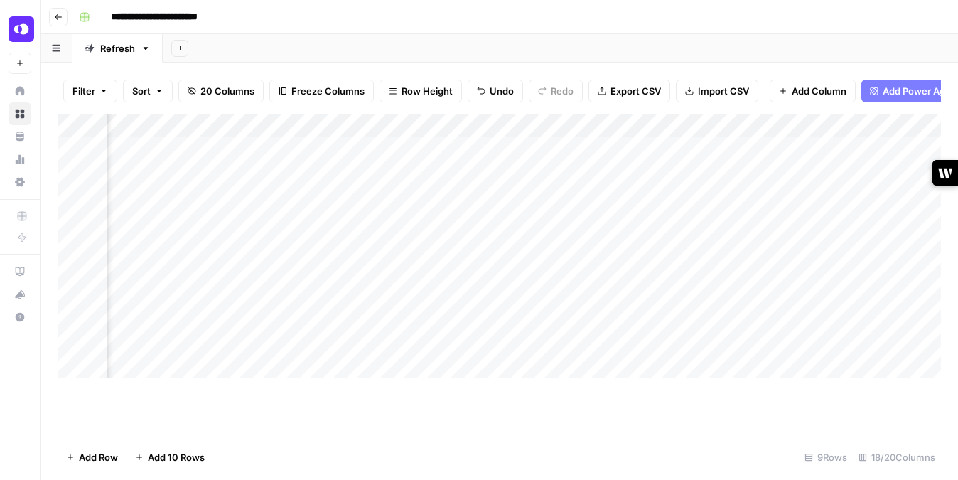
scroll to position [0, 1813]
click at [659, 253] on div "Add Column" at bounding box center [499, 246] width 883 height 264
click at [669, 239] on div "Add Column" at bounding box center [499, 246] width 883 height 264
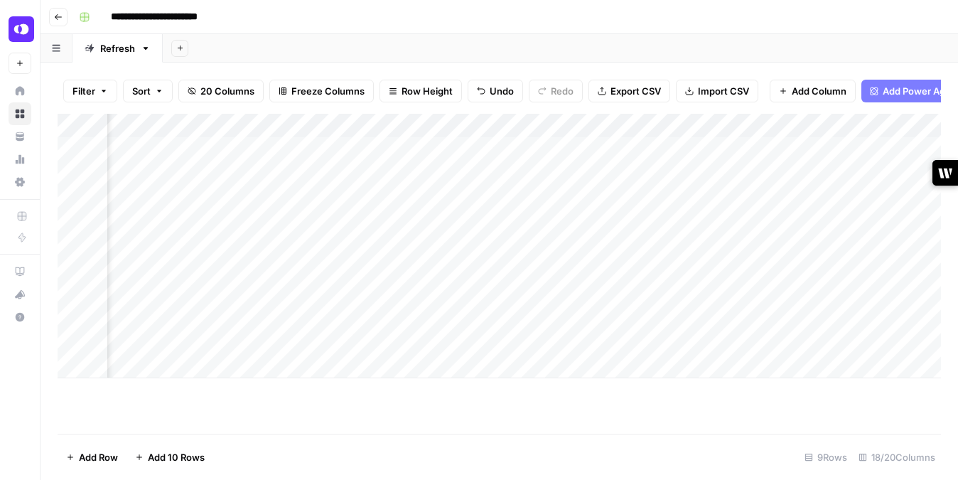
click at [507, 243] on div "Add Column" at bounding box center [499, 246] width 883 height 264
click at [473, 242] on div "Add Column" at bounding box center [499, 246] width 883 height 264
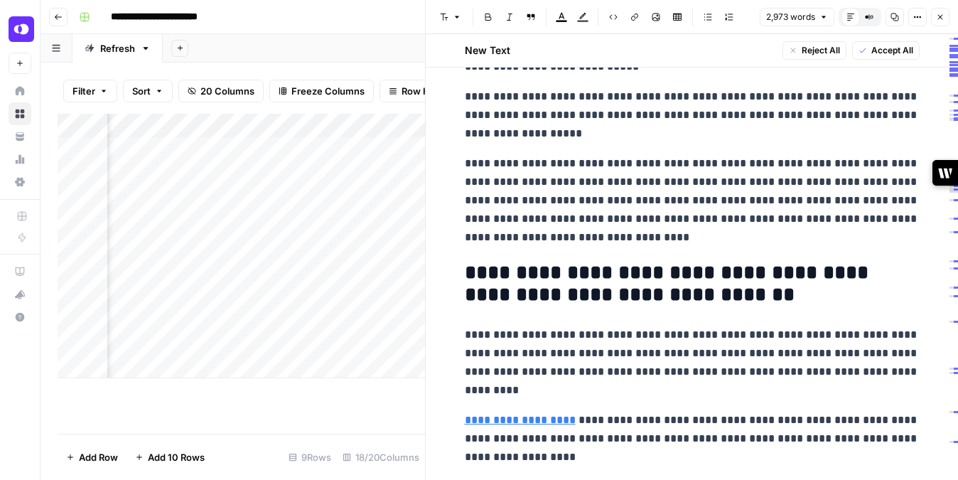
scroll to position [6950, 0]
